Goal: Information Seeking & Learning: Learn about a topic

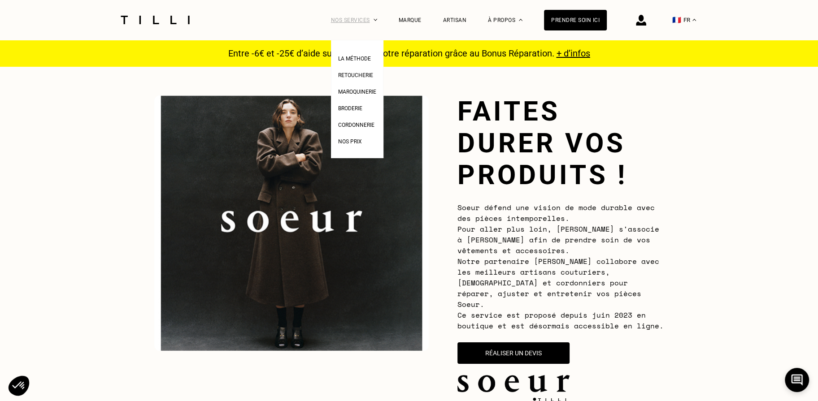
click at [367, 20] on div "Nos services" at bounding box center [354, 20] width 46 height 40
click at [352, 141] on span "Nos prix" at bounding box center [350, 142] width 24 height 6
select select "FR"
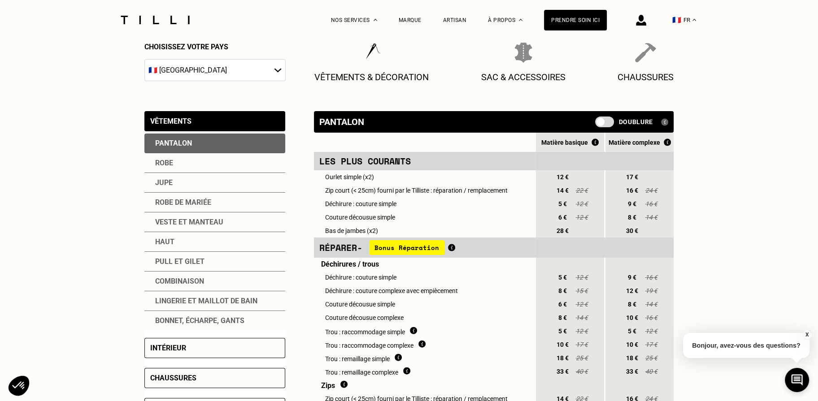
scroll to position [131, 0]
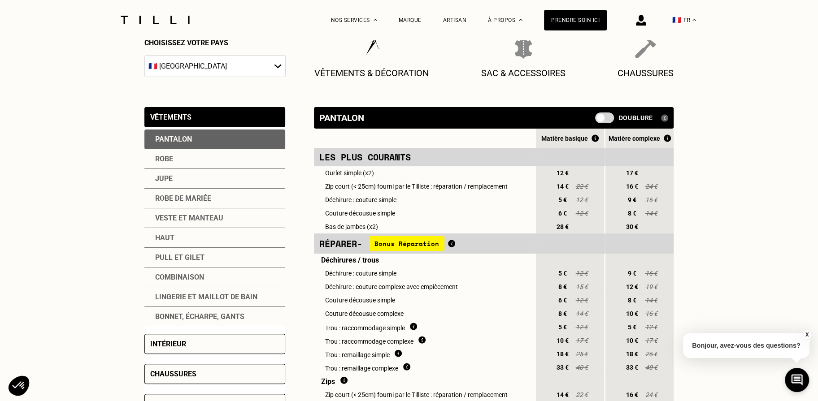
click at [161, 162] on div "Robe" at bounding box center [214, 159] width 141 height 20
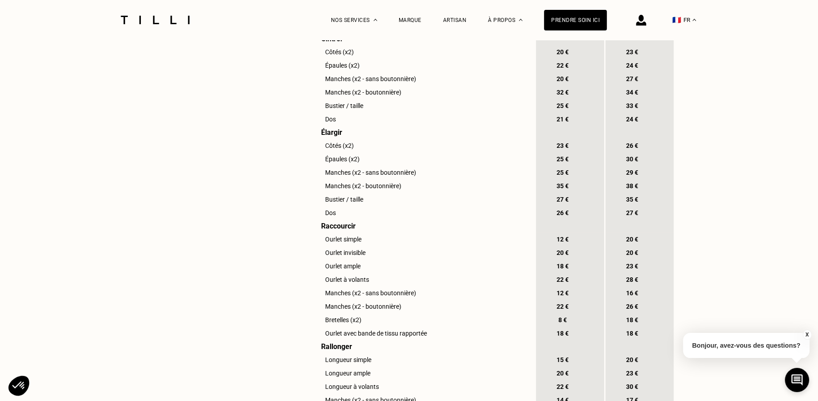
scroll to position [645, 0]
drag, startPoint x: 327, startPoint y: 109, endPoint x: 378, endPoint y: 109, distance: 51.1
click at [378, 109] on td "Bustier / taille" at bounding box center [424, 106] width 221 height 13
drag, startPoint x: 554, startPoint y: 108, endPoint x: 655, endPoint y: 108, distance: 100.9
click at [655, 108] on tr "Bustier / taille 25 € 33 €" at bounding box center [494, 106] width 360 height 13
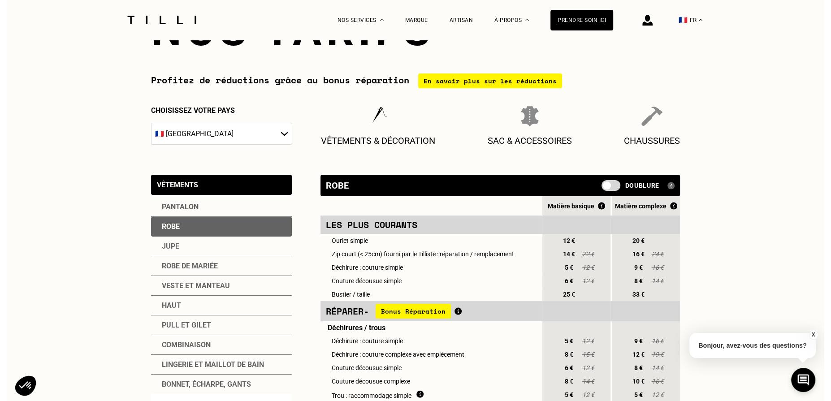
scroll to position [0, 0]
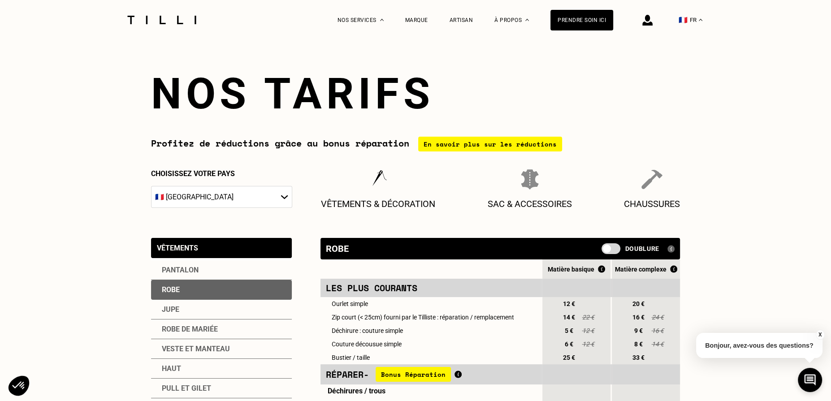
click at [817, 333] on button "X" at bounding box center [820, 335] width 9 height 10
